Goal: Find specific page/section: Find specific page/section

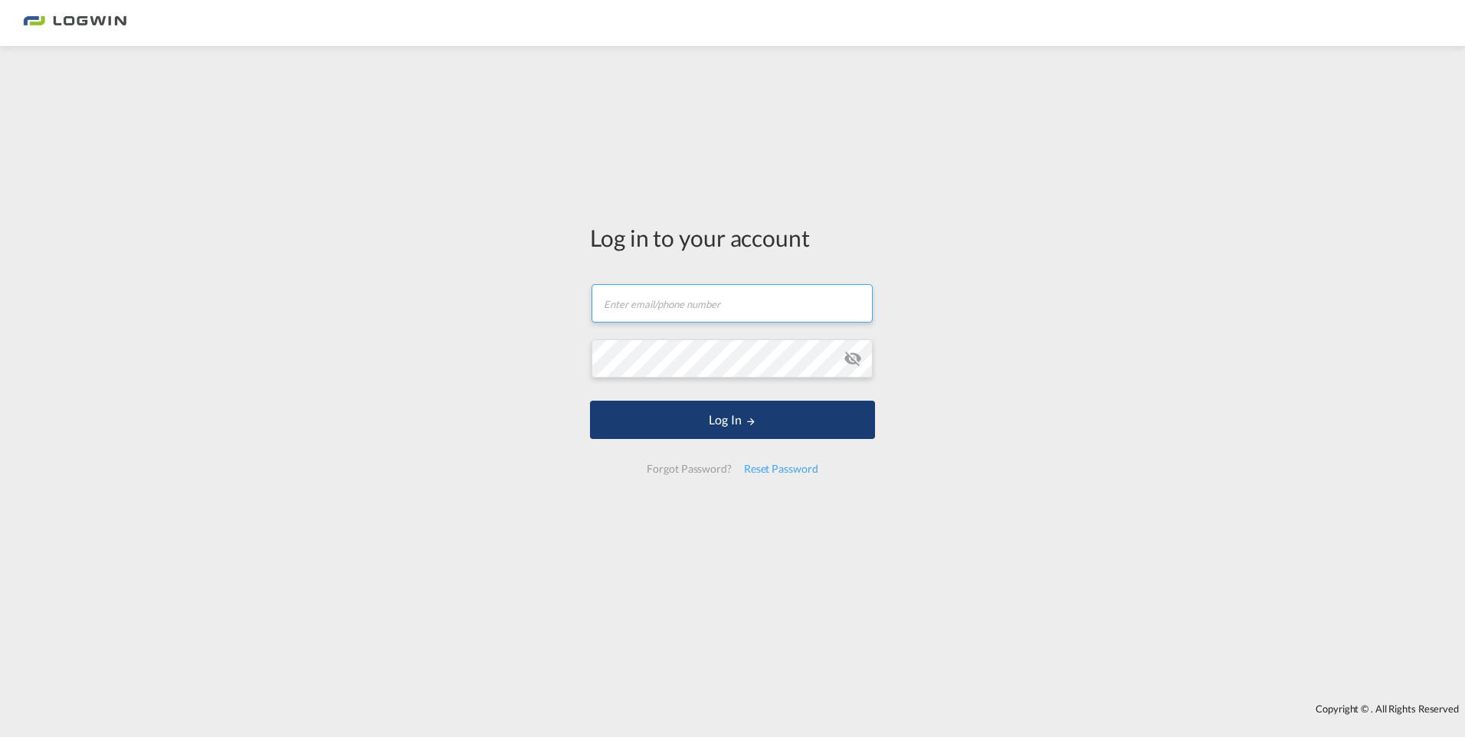
type input "[PERSON_NAME][EMAIL_ADDRESS][DOMAIN_NAME]"
click at [719, 429] on button "Log In" at bounding box center [732, 420] width 285 height 38
